Goal: Information Seeking & Learning: Find specific fact

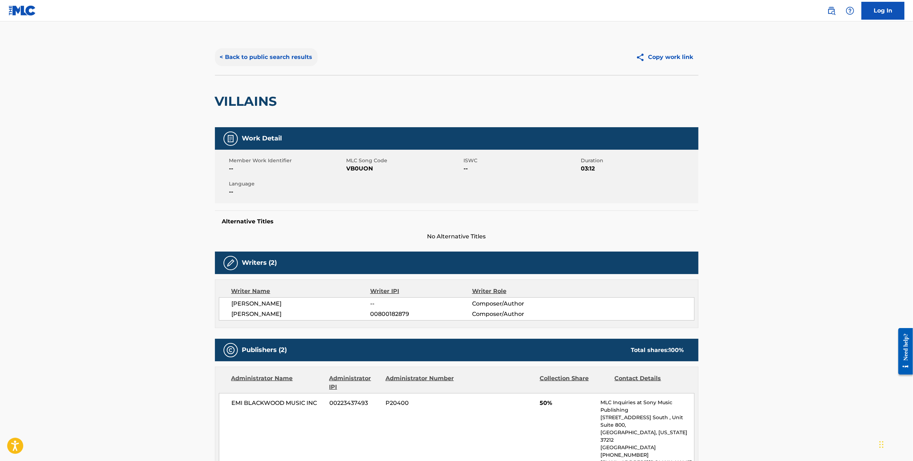
click at [228, 56] on button "< Back to public search results" at bounding box center [266, 57] width 103 height 18
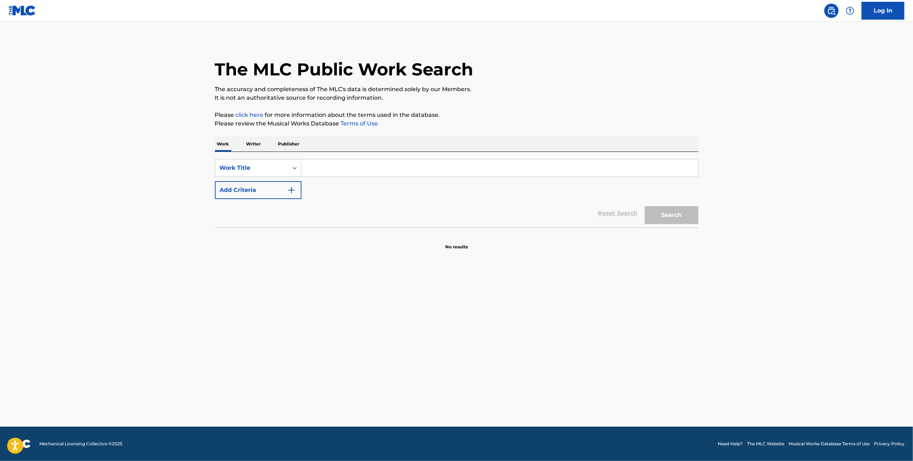
click at [337, 174] on input "Search Form" at bounding box center [499, 167] width 396 height 17
type input "Hello"
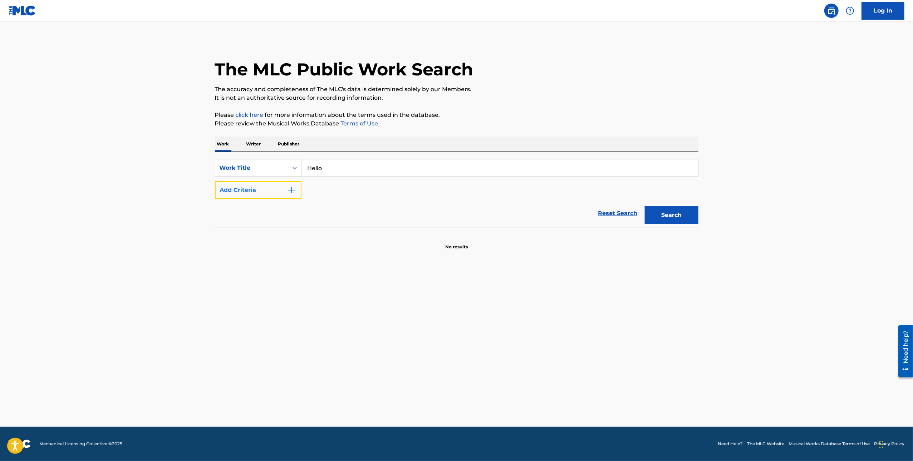
click at [291, 192] on img "Search Form" at bounding box center [291, 190] width 9 height 9
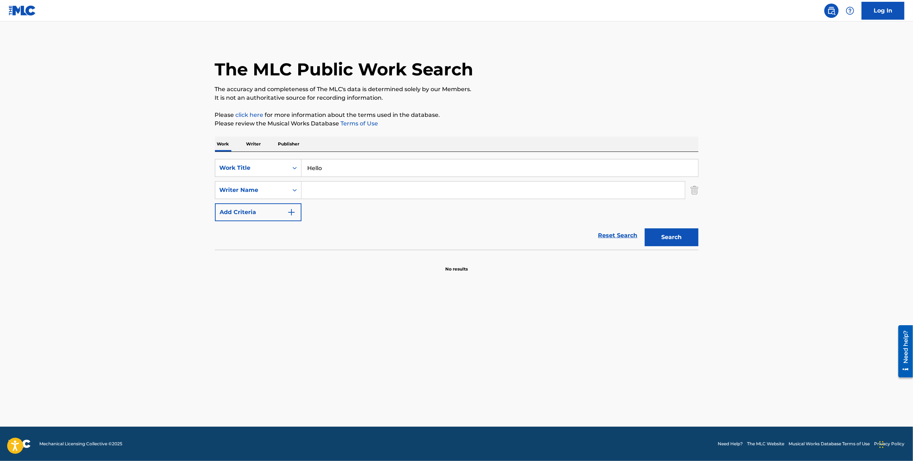
click at [335, 192] on input "Search Form" at bounding box center [492, 190] width 383 height 17
type input "[PERSON_NAME]"
click at [645, 228] on button "Search" at bounding box center [672, 237] width 54 height 18
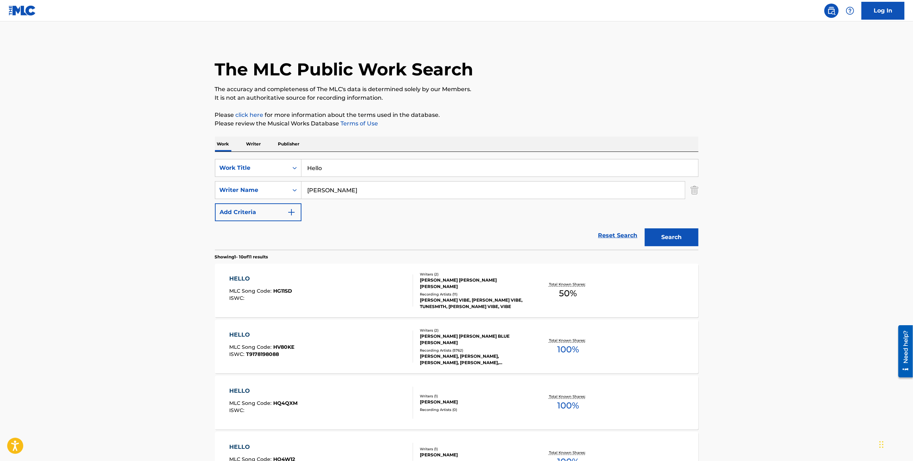
click at [459, 348] on div "Recording Artists ( 5762 )" at bounding box center [474, 350] width 108 height 5
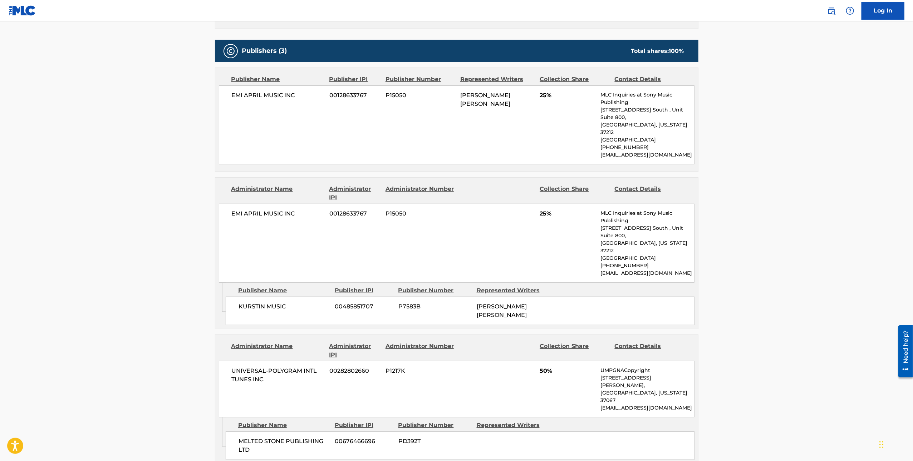
scroll to position [374, 0]
